Goal: Transaction & Acquisition: Purchase product/service

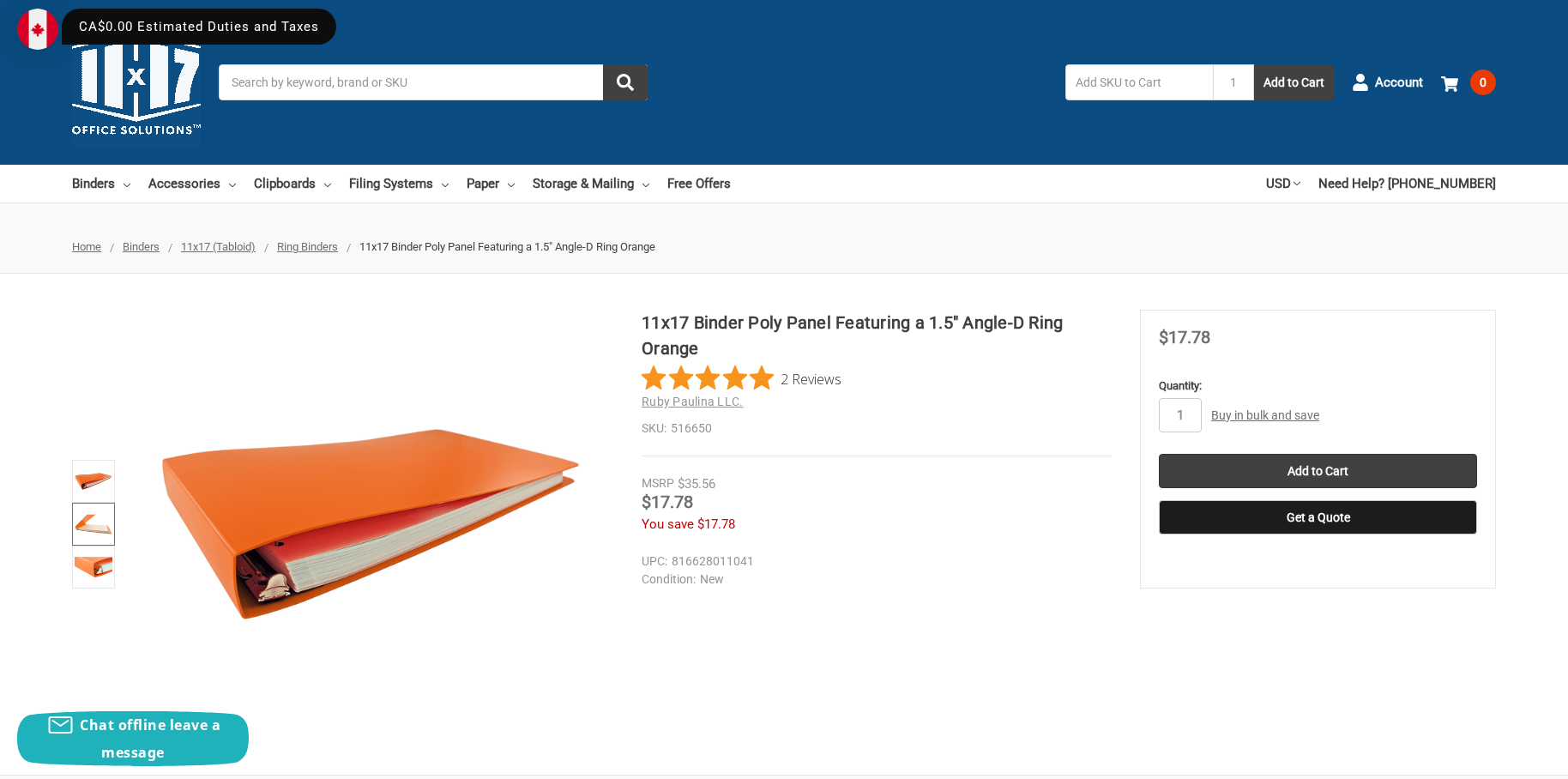
click at [84, 518] on img at bounding box center [94, 524] width 38 height 38
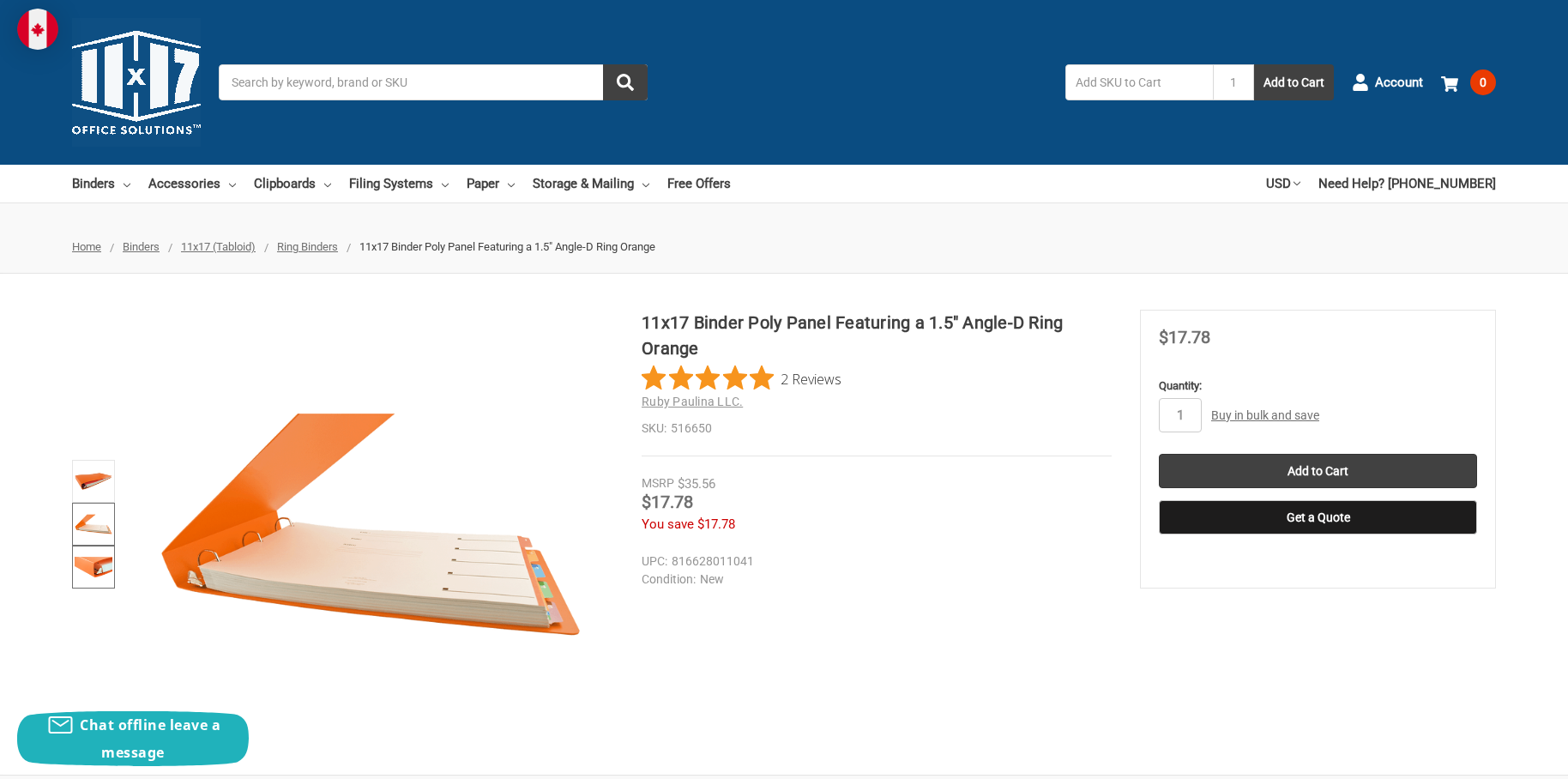
click at [90, 566] on img at bounding box center [94, 566] width 38 height 38
